Goal: Find specific page/section: Find specific page/section

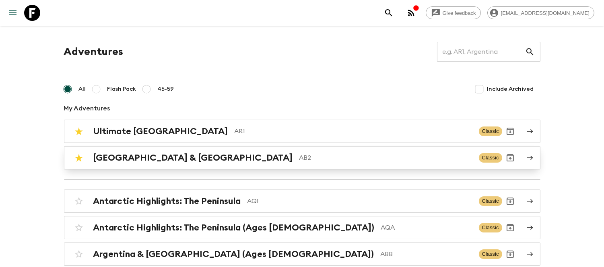
click at [175, 160] on div "Argentina & [GEOGRAPHIC_DATA] AB2" at bounding box center [282, 158] width 379 height 10
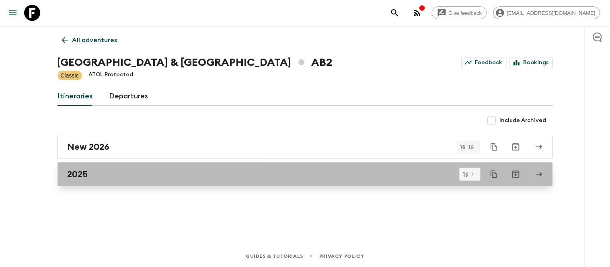
click at [131, 171] on div "2025" at bounding box center [298, 174] width 460 height 10
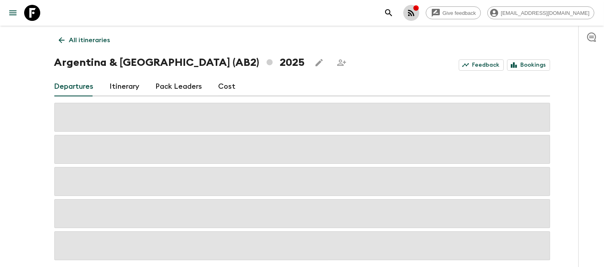
click at [416, 13] on icon "button" at bounding box center [411, 13] width 10 height 10
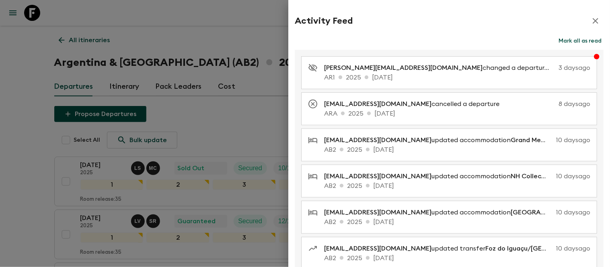
click at [566, 40] on button "Mark all as read" at bounding box center [580, 40] width 47 height 11
click at [591, 23] on icon "button" at bounding box center [596, 21] width 10 height 10
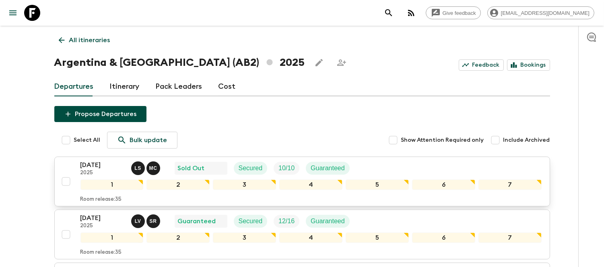
click at [98, 175] on p "2025" at bounding box center [102, 173] width 44 height 6
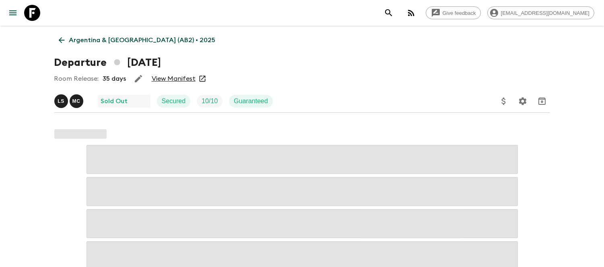
click at [165, 81] on link "View Manifest" at bounding box center [174, 79] width 44 height 8
